Goal: Transaction & Acquisition: Purchase product/service

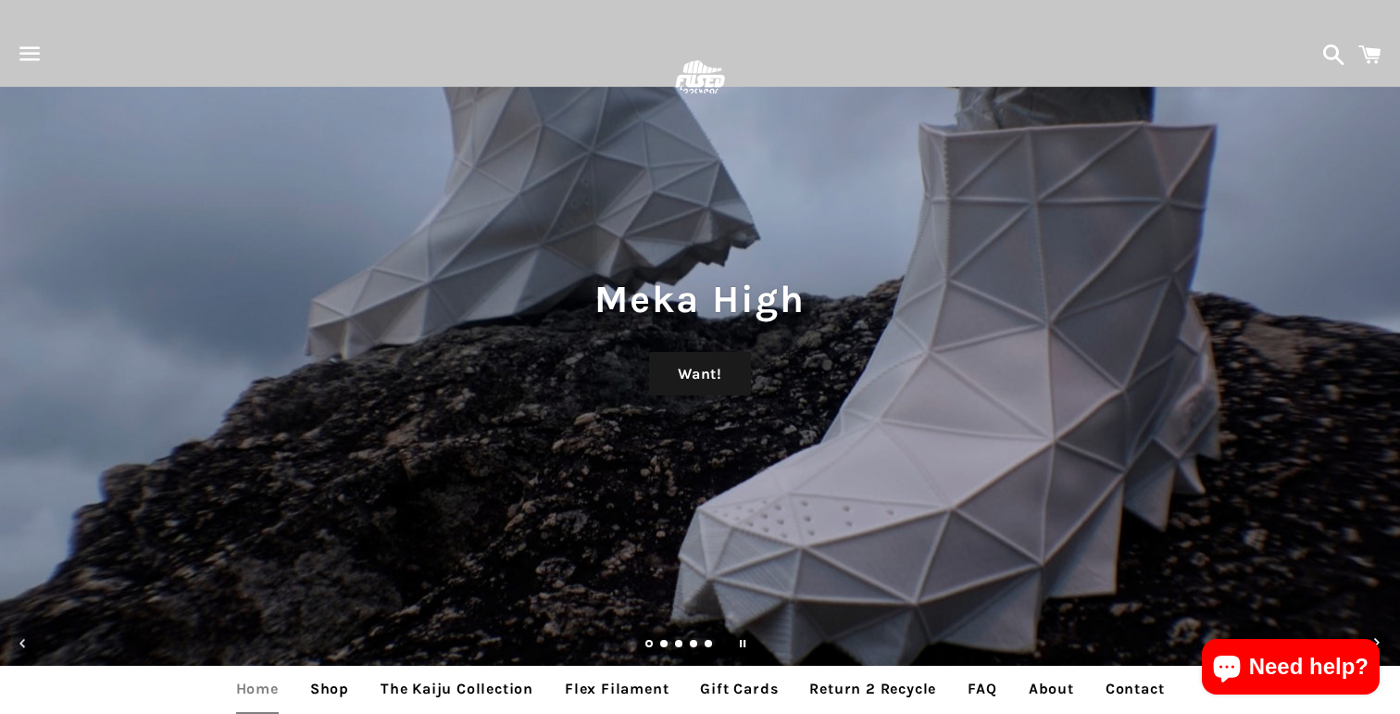
scroll to position [677, 0]
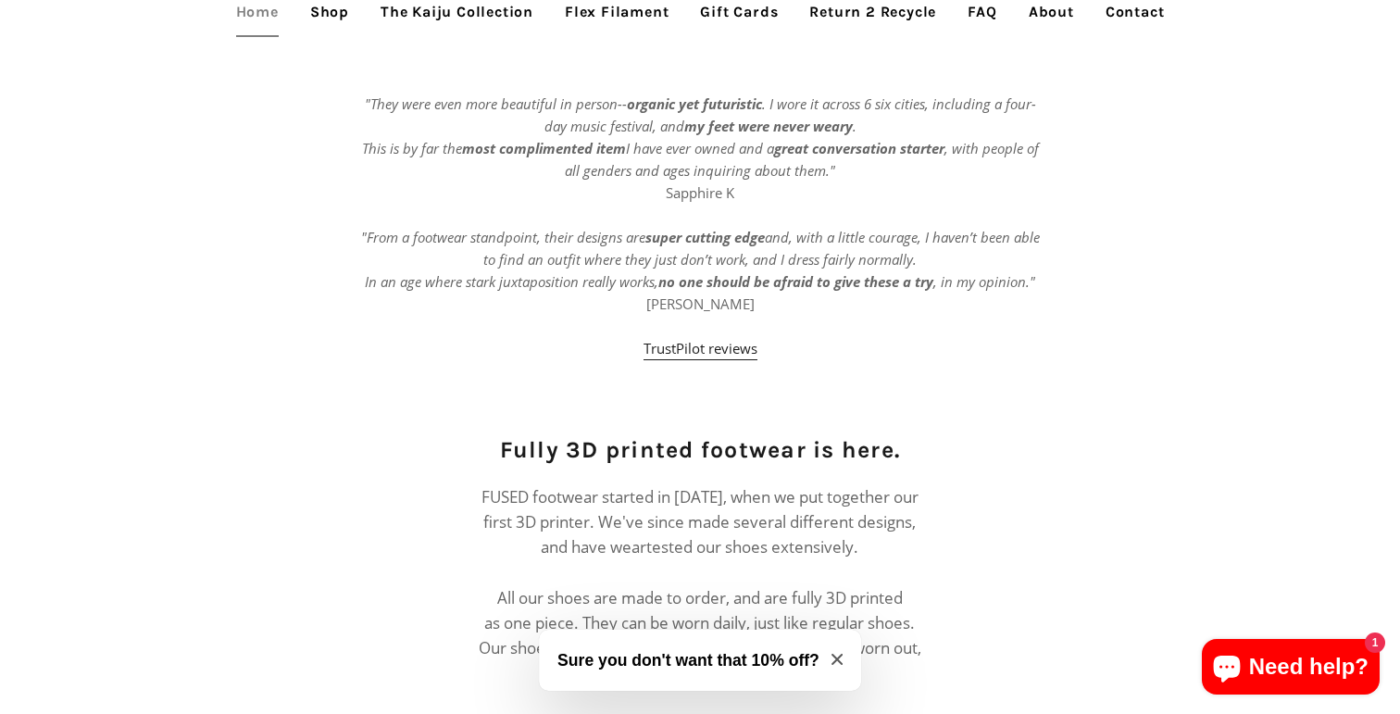
click at [325, 16] on link "Shop" at bounding box center [329, 12] width 67 height 46
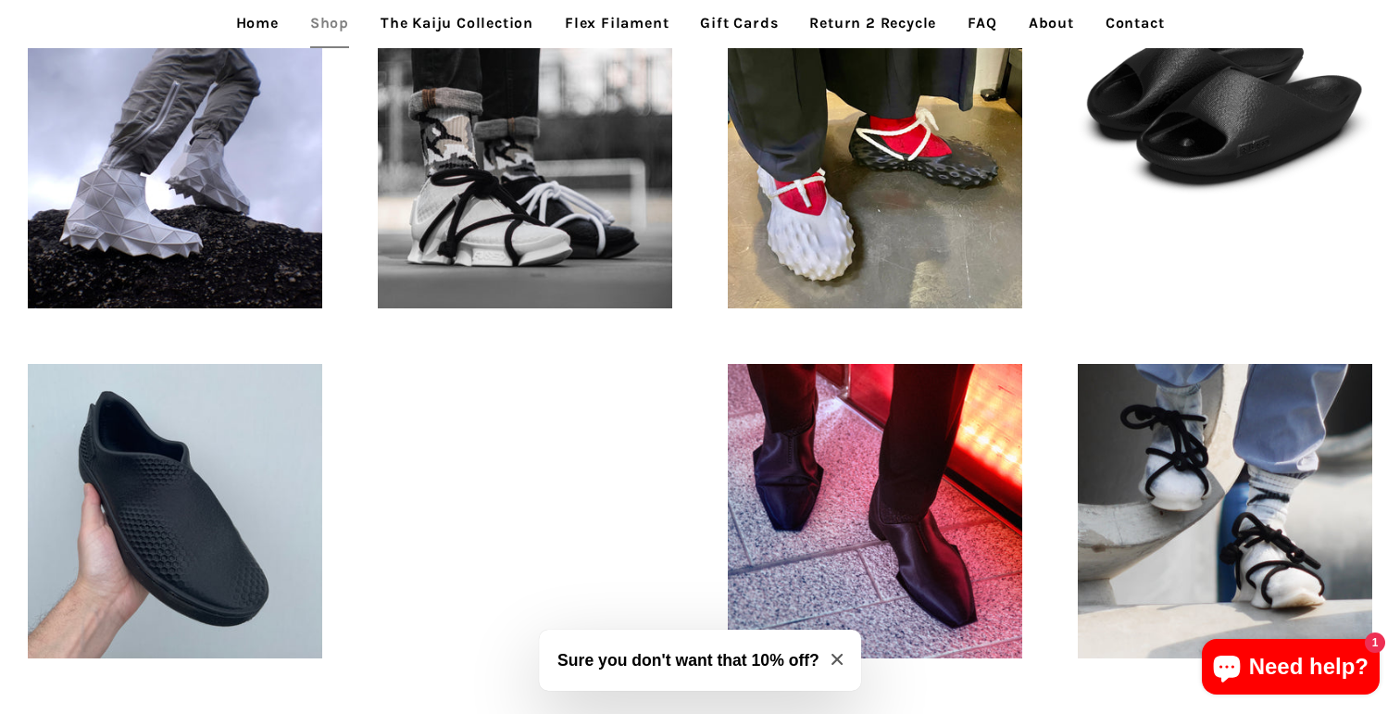
scroll to position [597, 0]
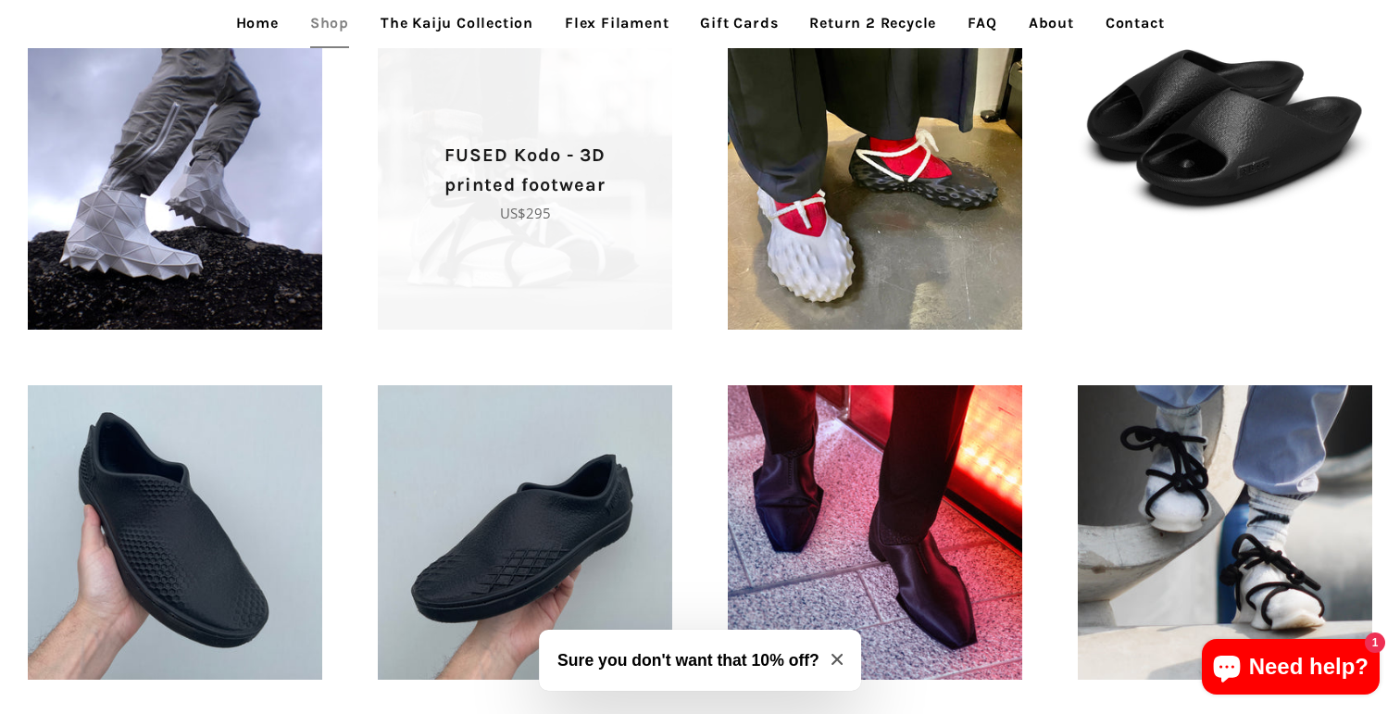
click at [450, 211] on p "Regular price US$295" at bounding box center [525, 213] width 230 height 22
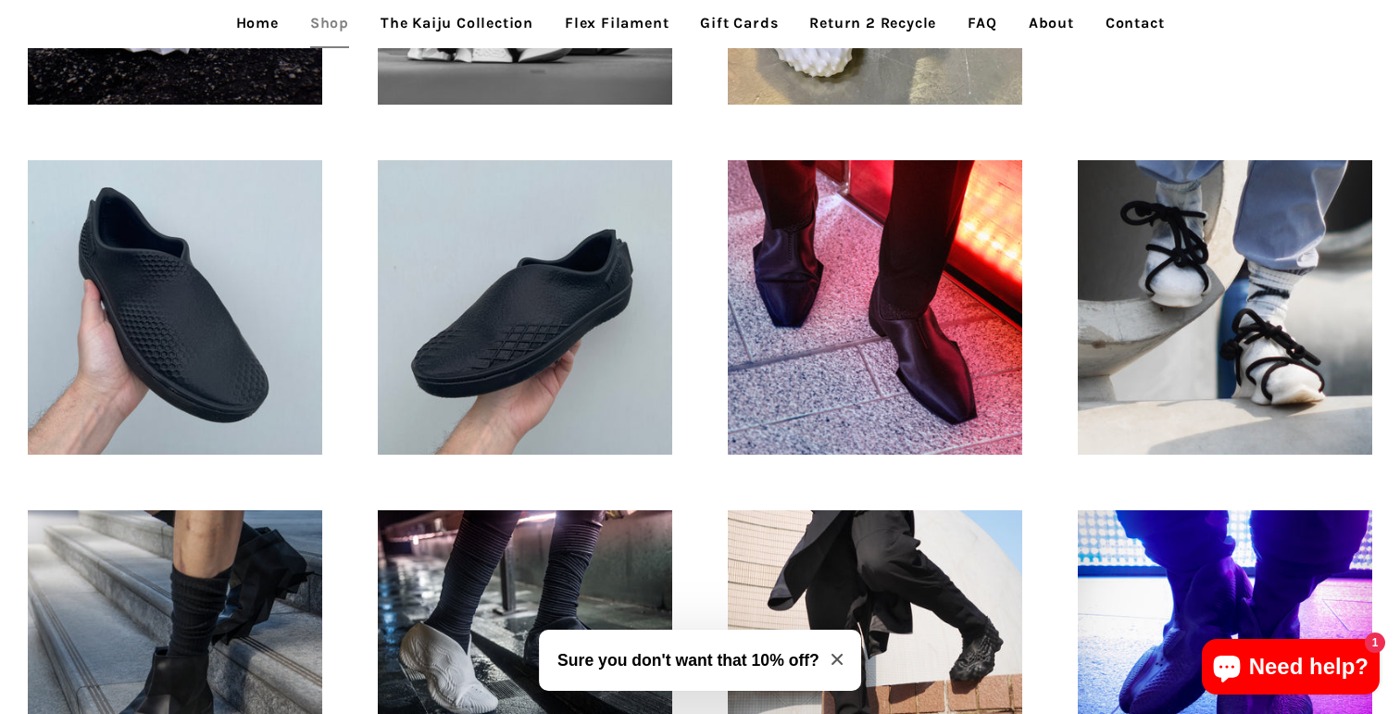
scroll to position [858, 0]
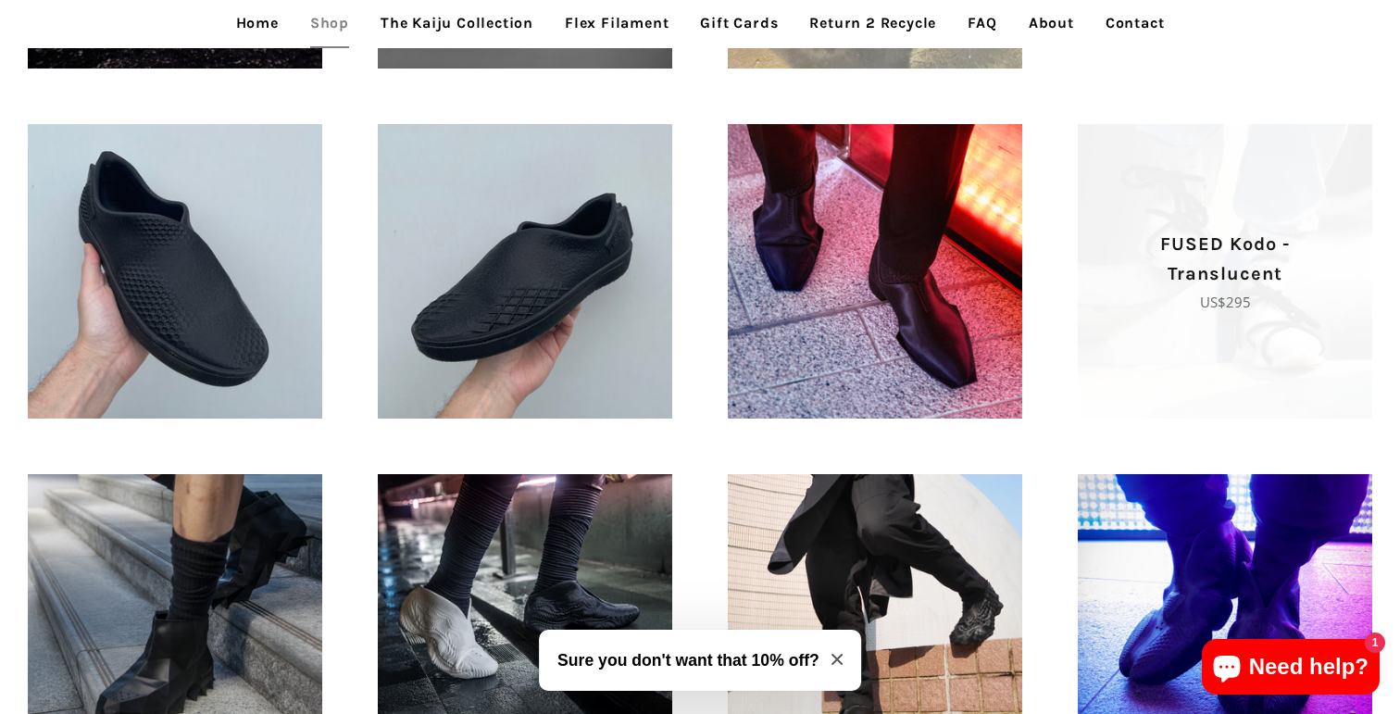
click at [1204, 348] on span "FUSED Kodo - Translucent Regular price US$295" at bounding box center [1225, 271] width 294 height 294
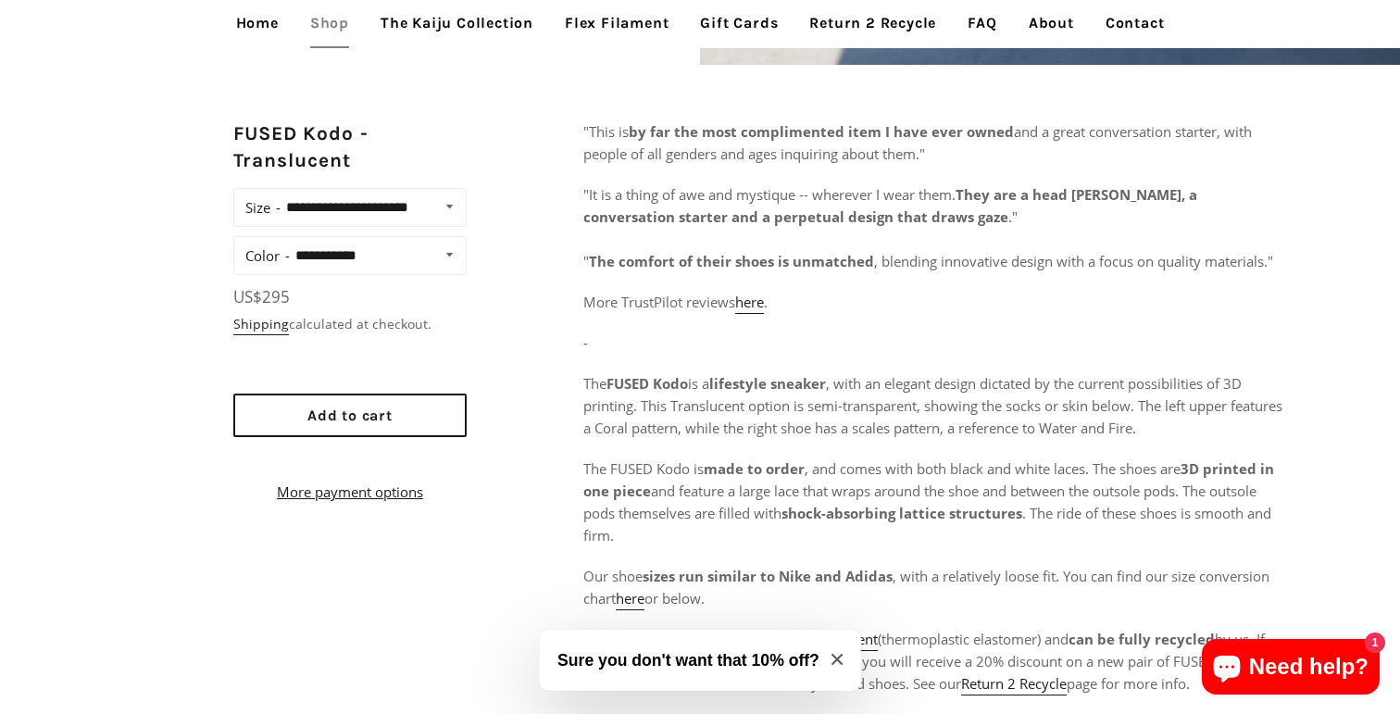
scroll to position [752, 0]
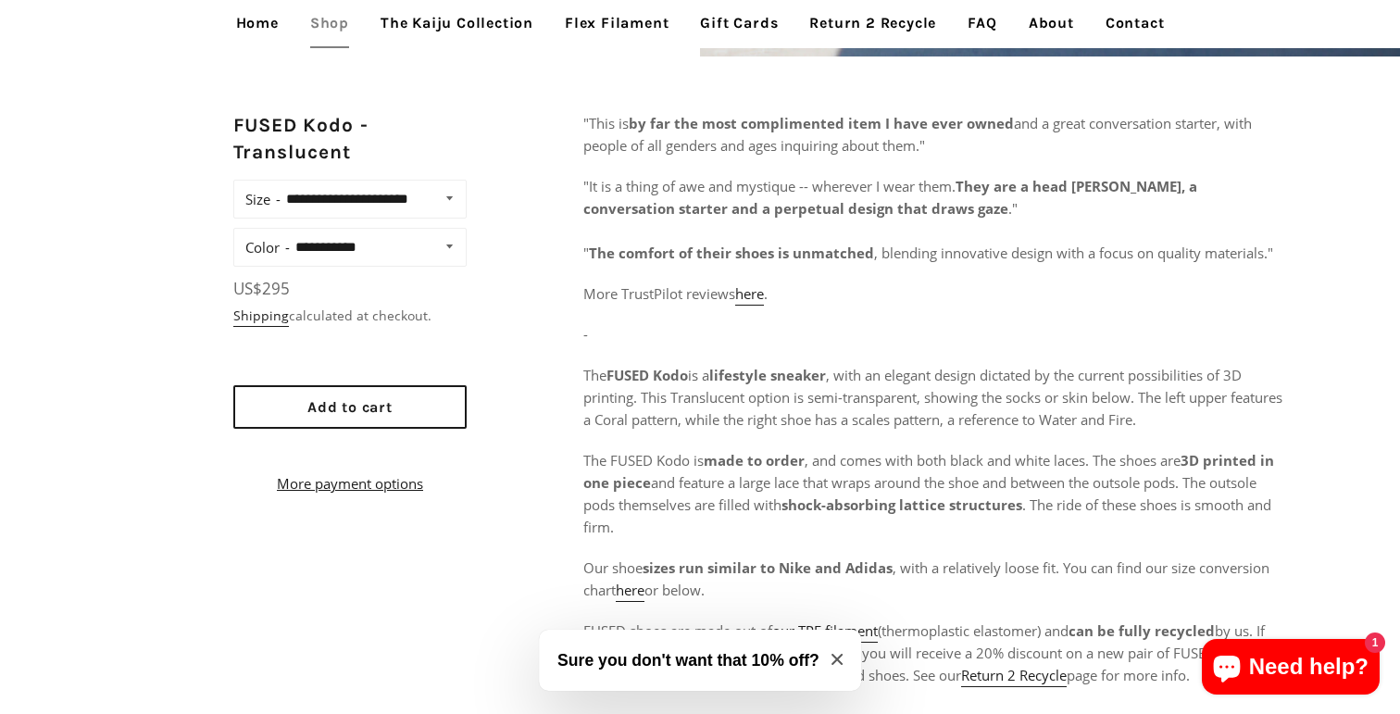
select select "**********"
click at [513, 220] on div "**********" at bounding box center [700, 571] width 1400 height 919
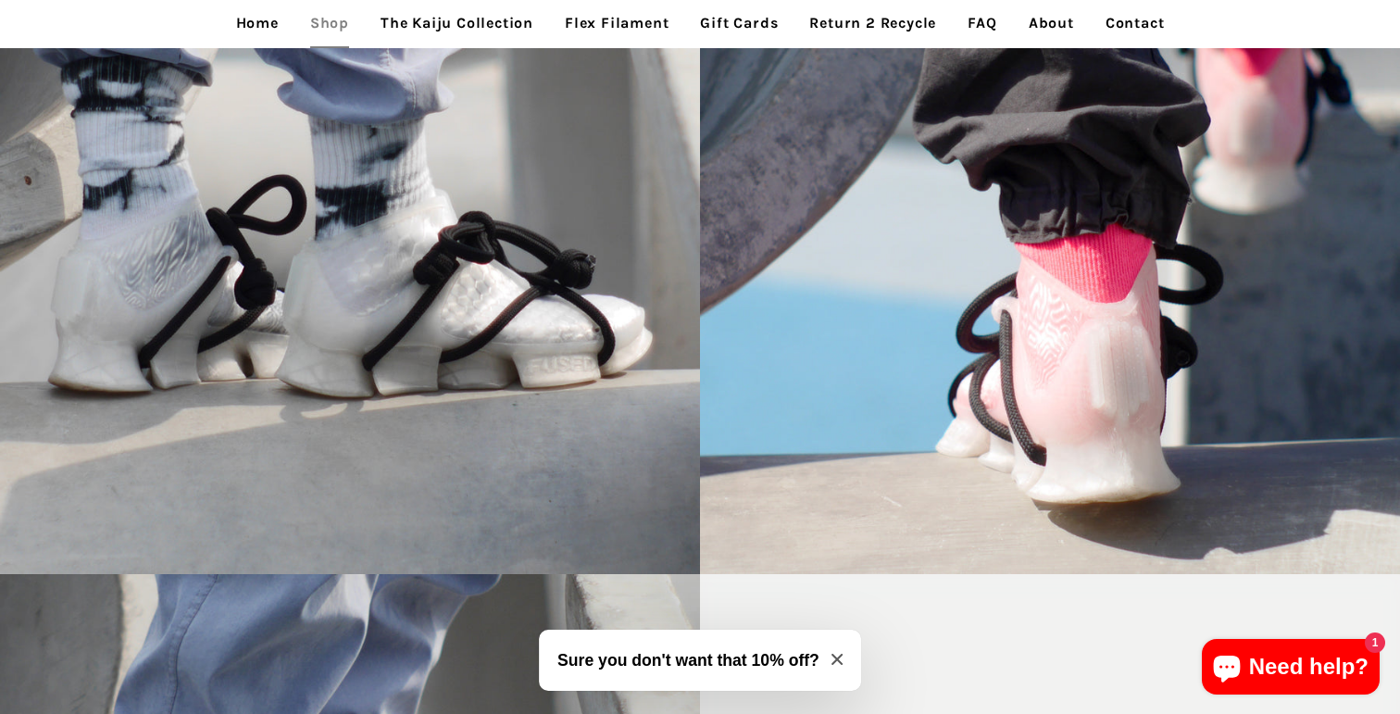
scroll to position [1946, 0]
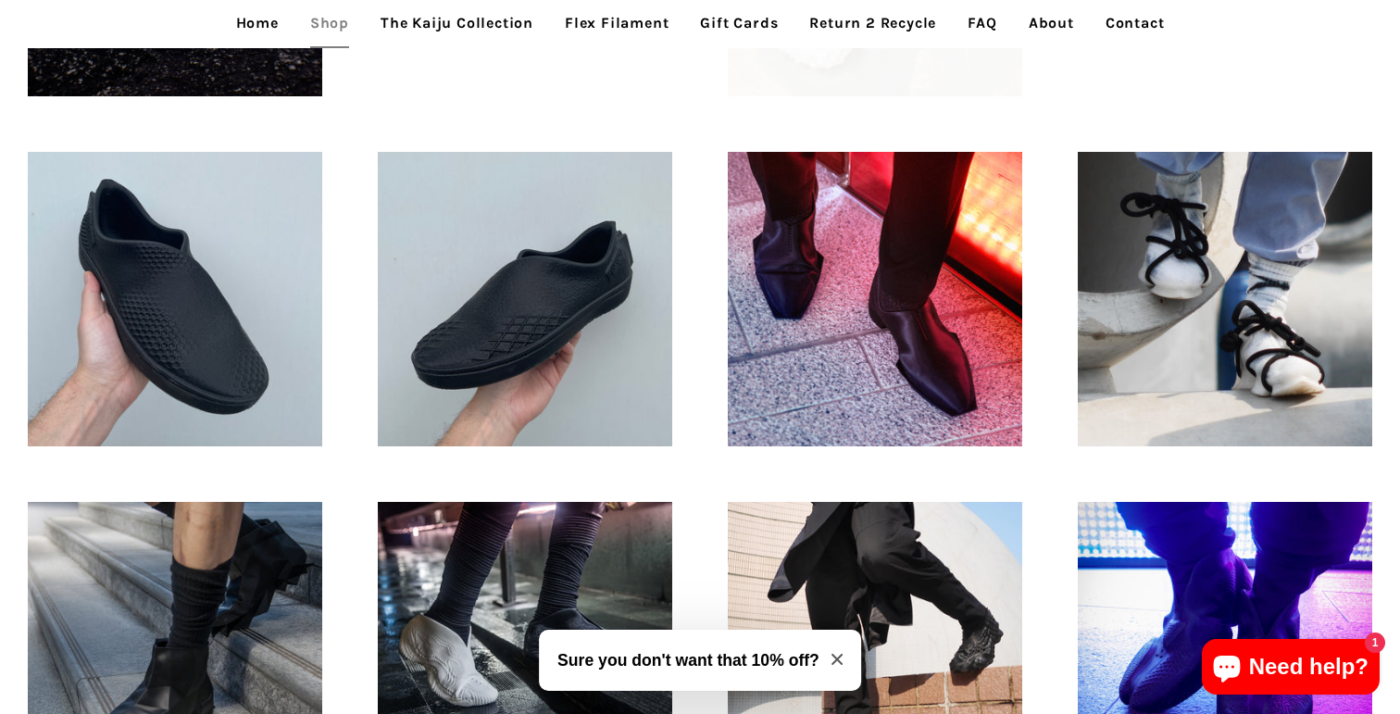
scroll to position [823, 0]
